Goal: Use online tool/utility: Utilize a website feature to perform a specific function

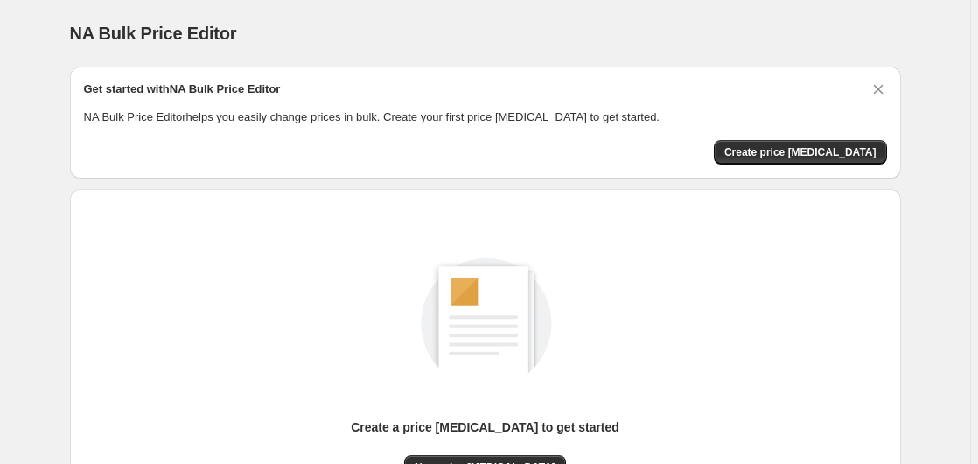
scroll to position [192, 0]
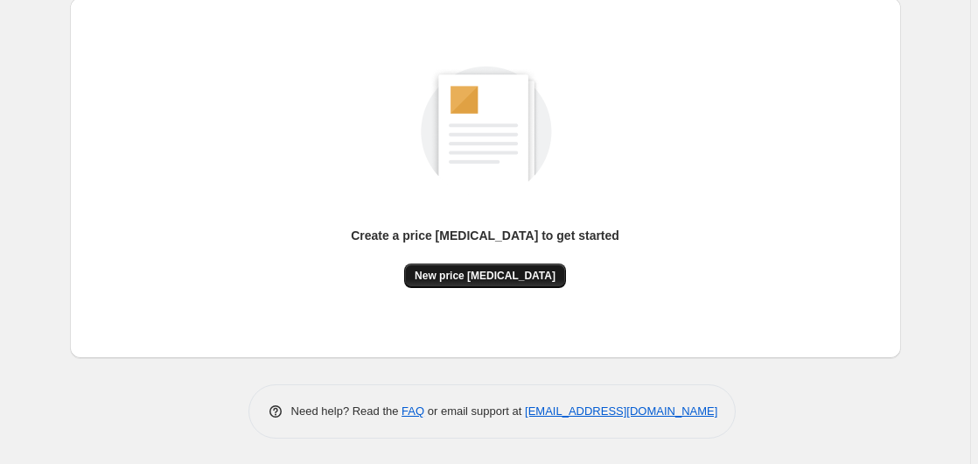
click at [481, 276] on span "New price [MEDICAL_DATA]" at bounding box center [485, 276] width 141 height 14
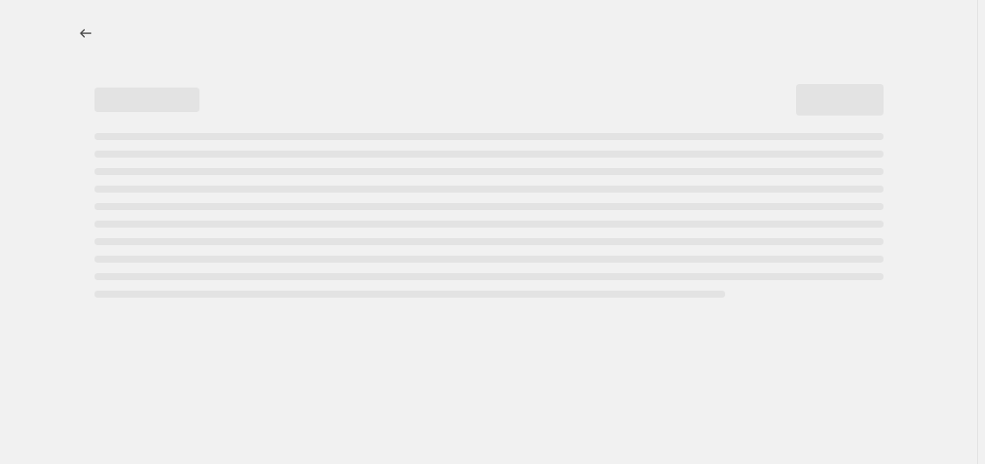
select select "percentage"
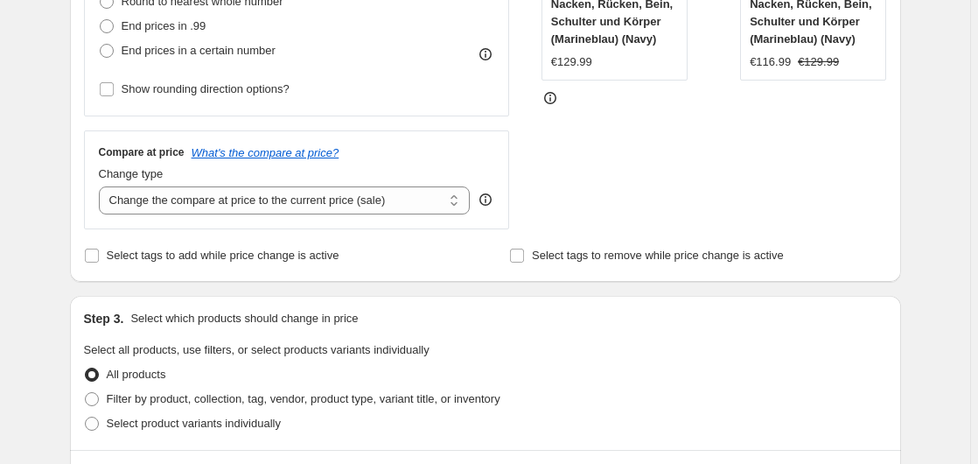
scroll to position [357, 0]
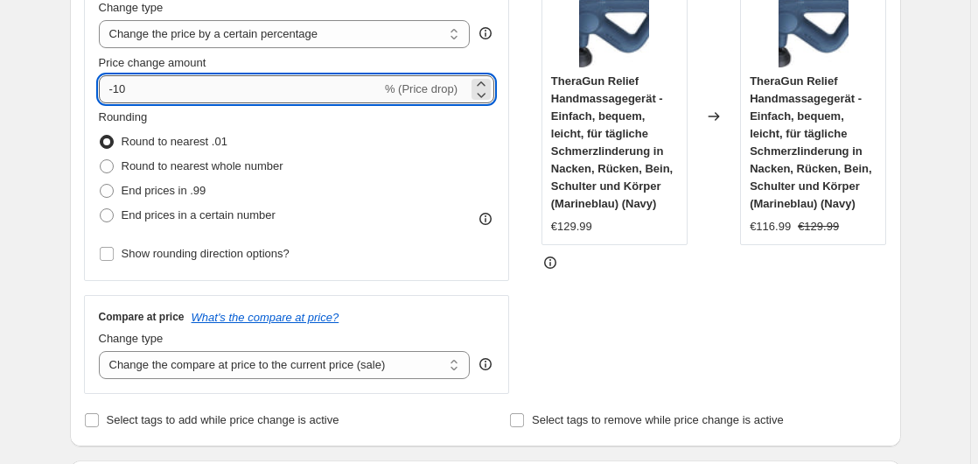
click at [242, 82] on input "-10" at bounding box center [240, 89] width 283 height 28
type input "-1"
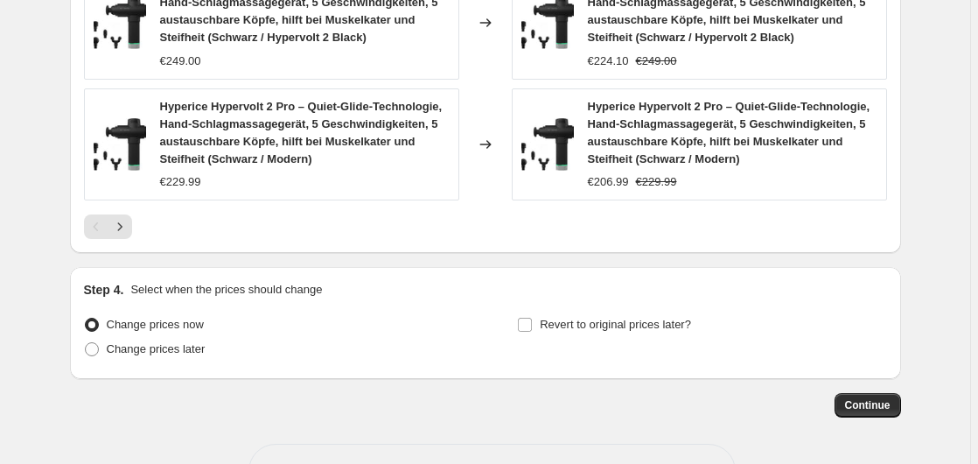
scroll to position [1489, 0]
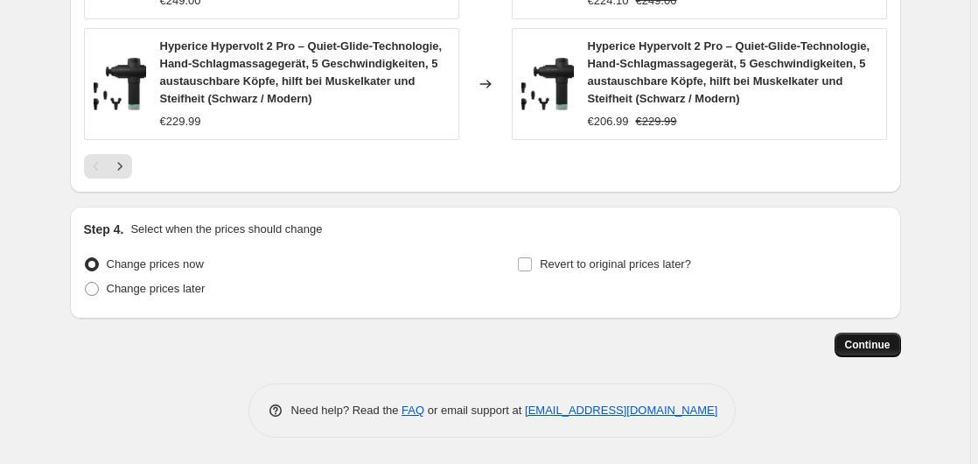
type input "-20"
click at [880, 345] on span "Continue" at bounding box center [867, 345] width 45 height 14
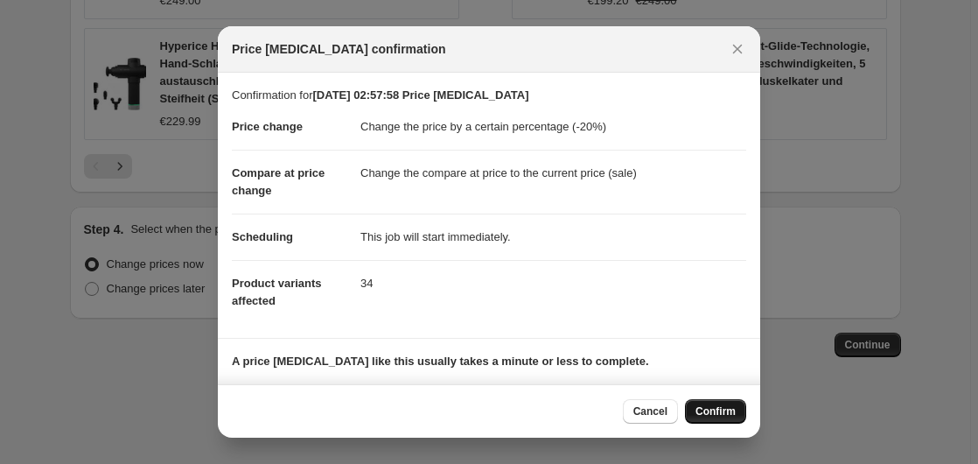
click at [707, 408] on span "Confirm" at bounding box center [715, 411] width 40 height 14
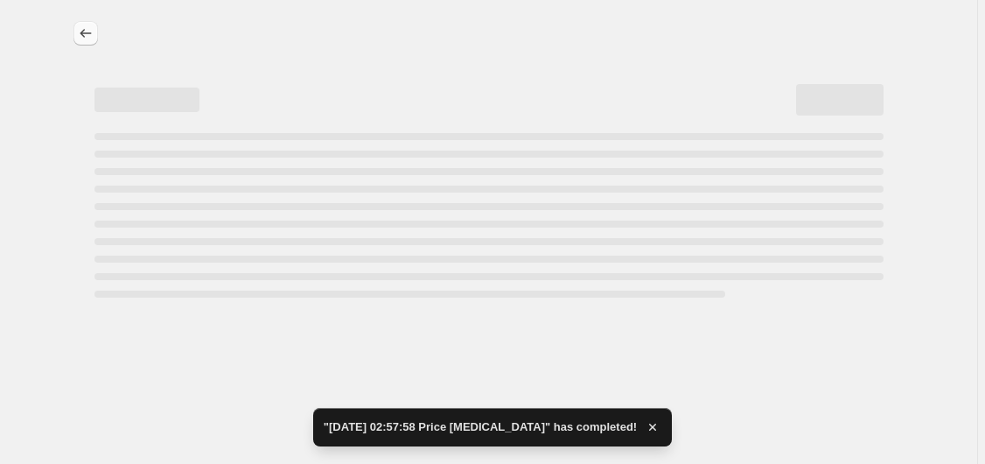
select select "percentage"
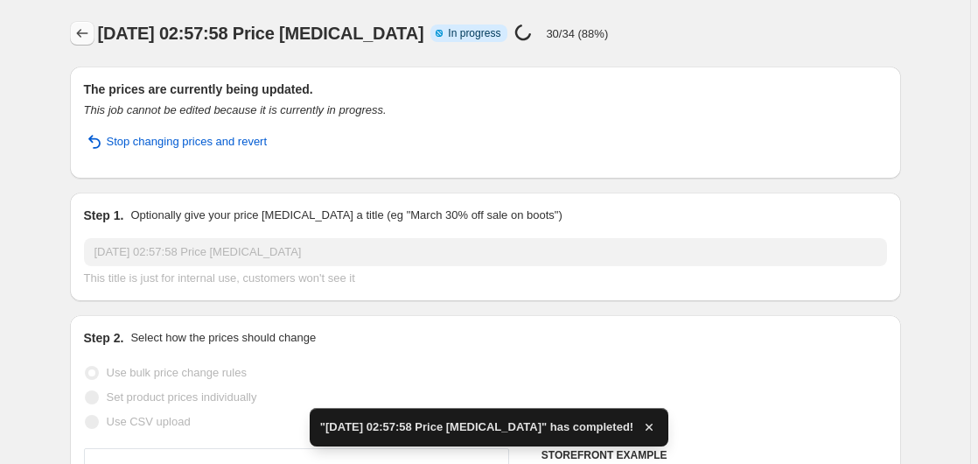
click at [84, 42] on button "Price change jobs" at bounding box center [82, 33] width 24 height 24
